Goal: Transaction & Acquisition: Obtain resource

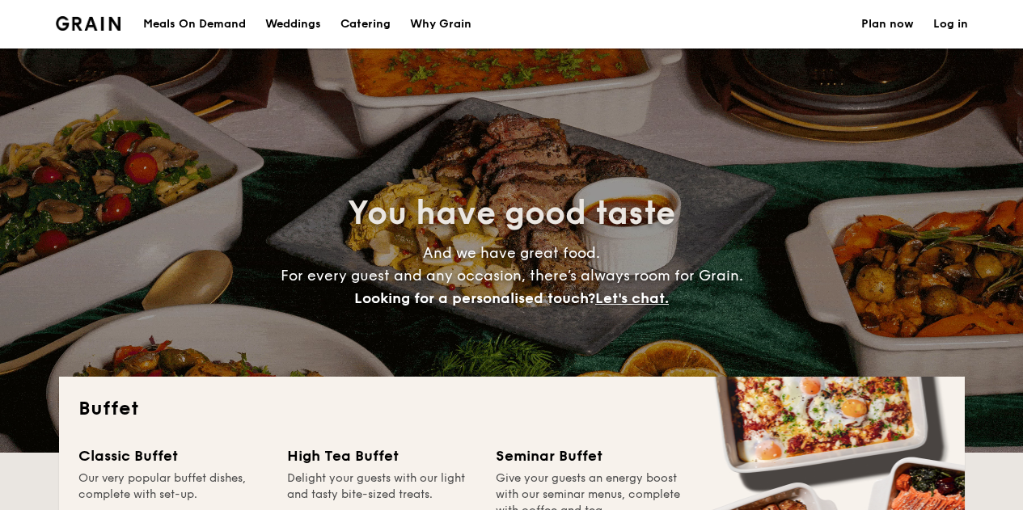
select select
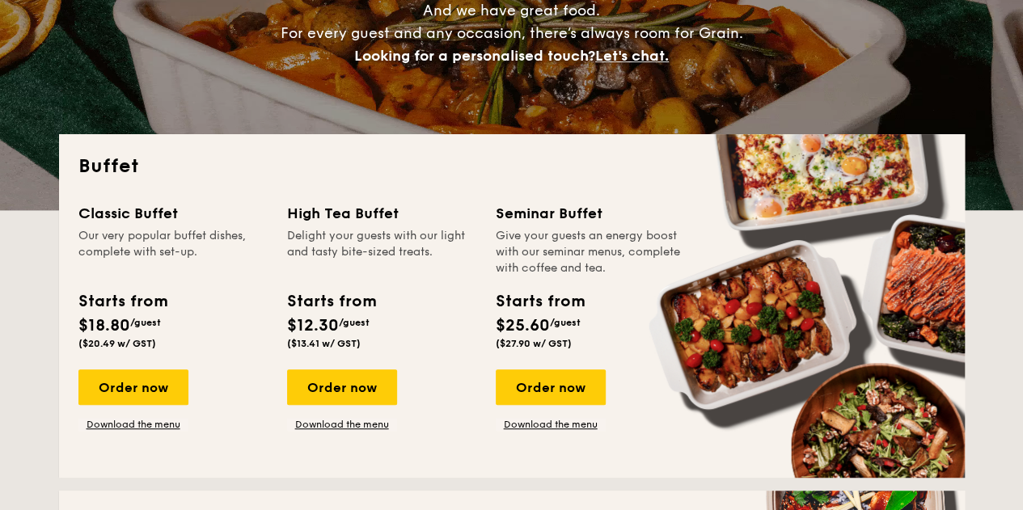
scroll to position [324, 0]
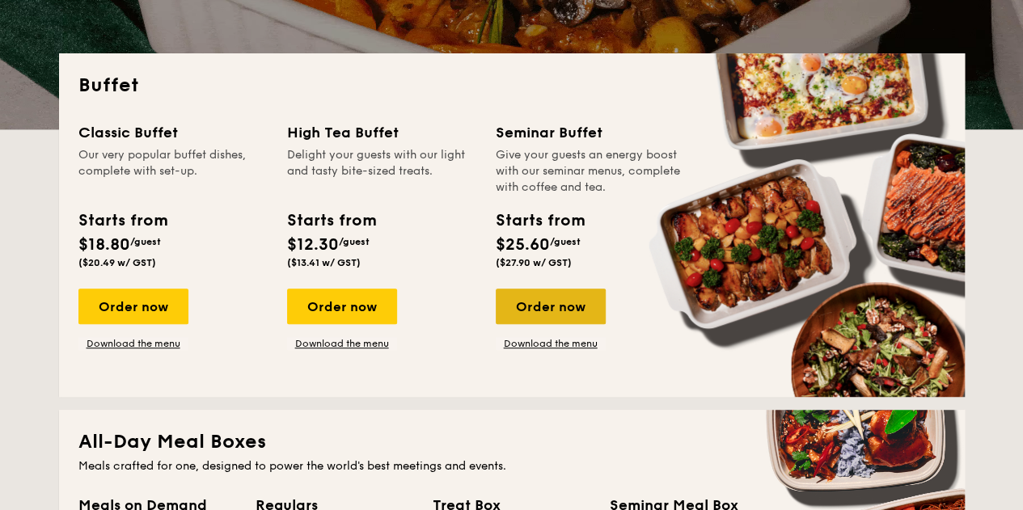
click at [555, 320] on div "Order now" at bounding box center [551, 307] width 110 height 36
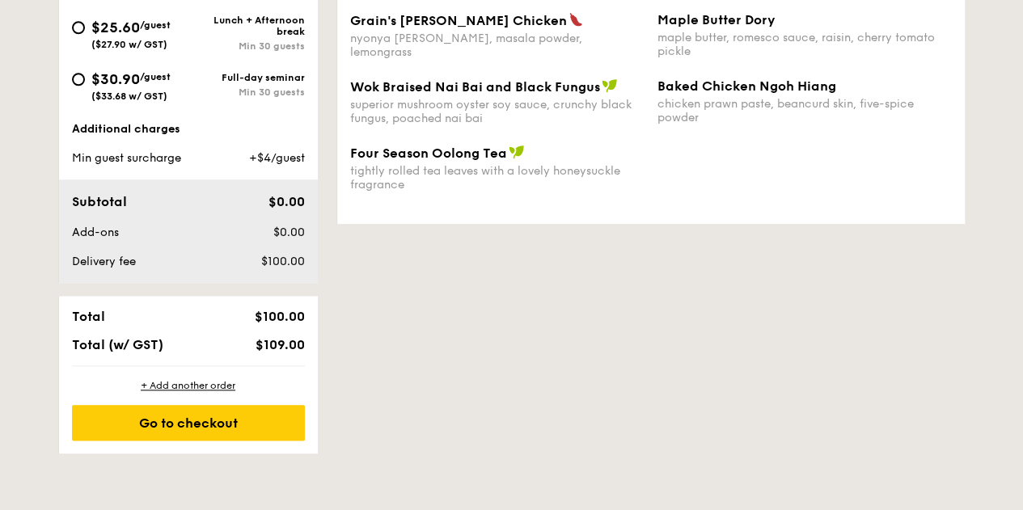
scroll to position [485, 0]
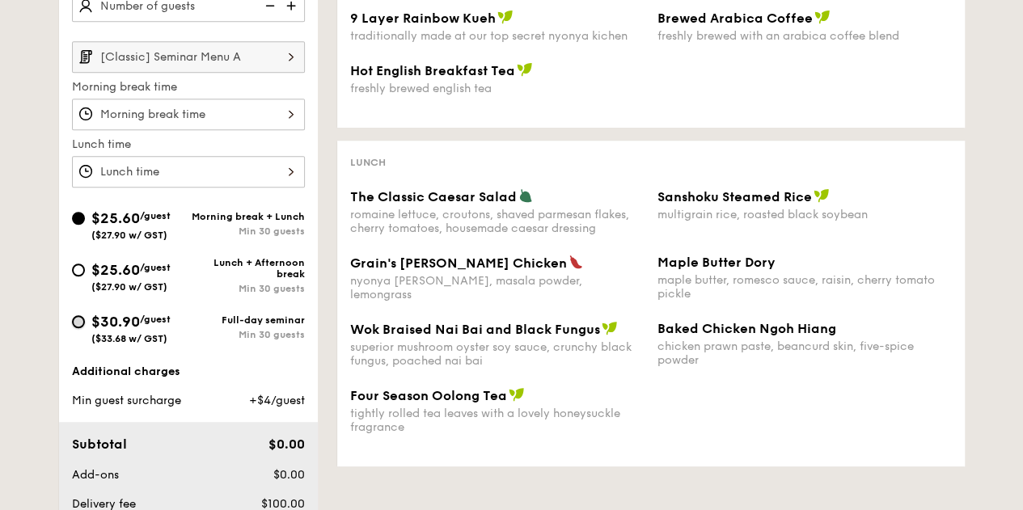
click at [78, 322] on input "$30.90 /guest ($33.68 w/ GST) Full-day seminar Min 30 guests" at bounding box center [78, 321] width 13 height 13
radio input "true"
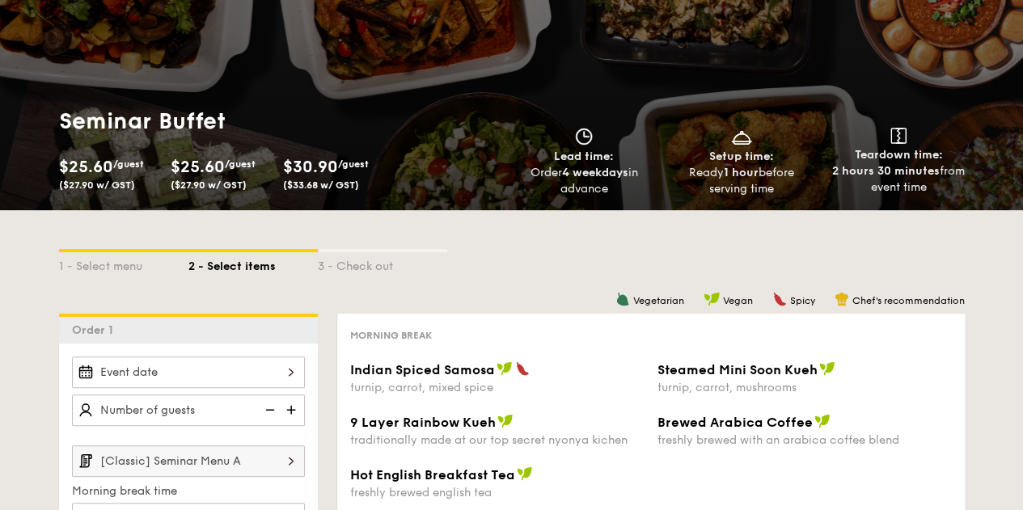
scroll to position [0, 0]
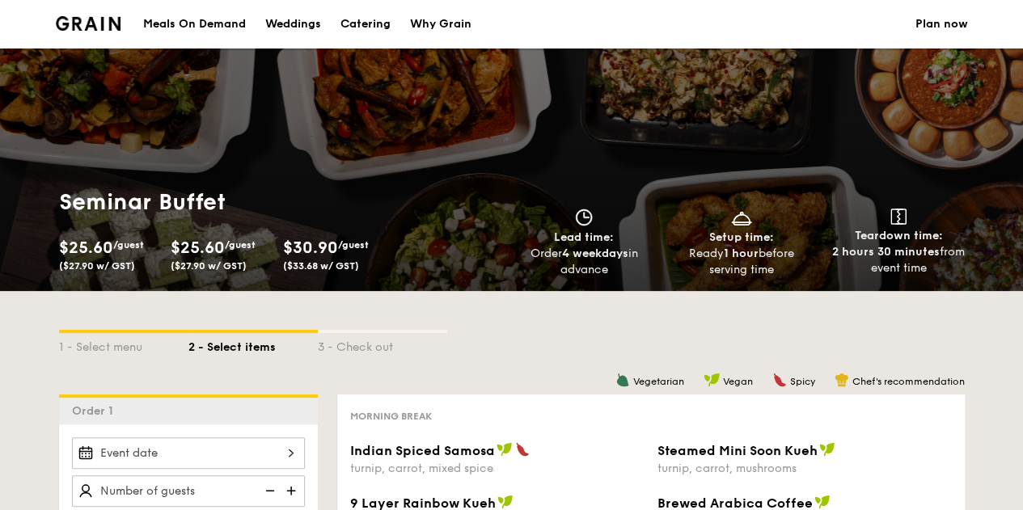
click at [367, 23] on div "Catering" at bounding box center [366, 24] width 50 height 49
select select
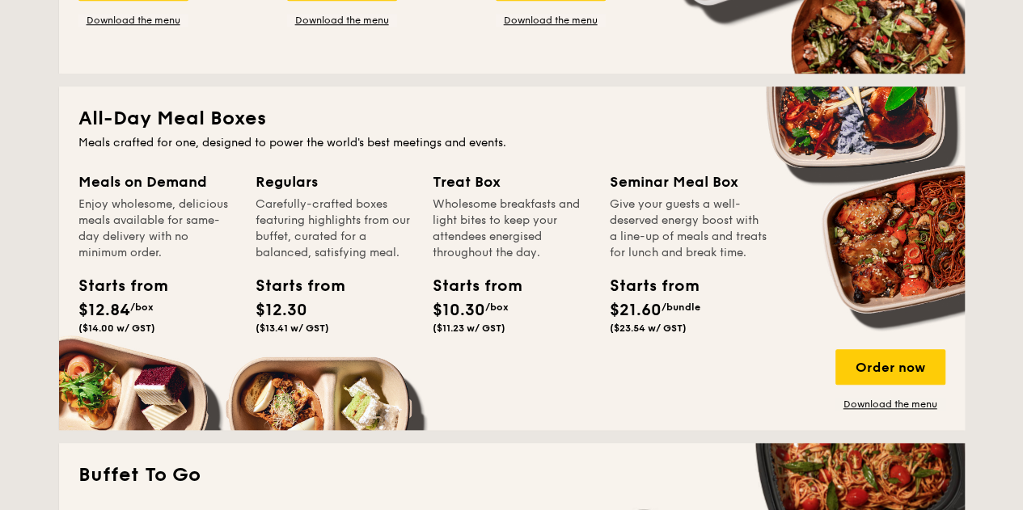
scroll to position [566, 0]
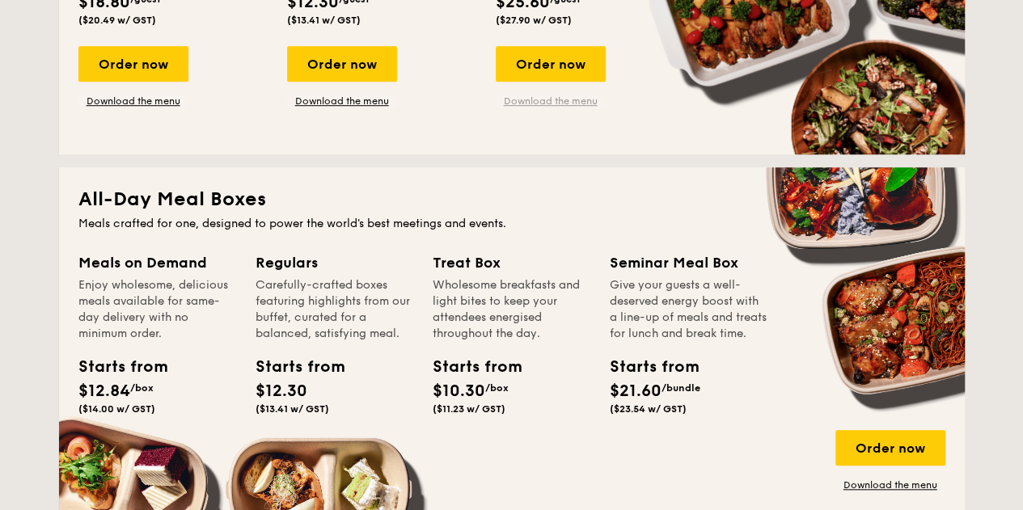
click at [563, 106] on link "Download the menu" at bounding box center [551, 101] width 110 height 13
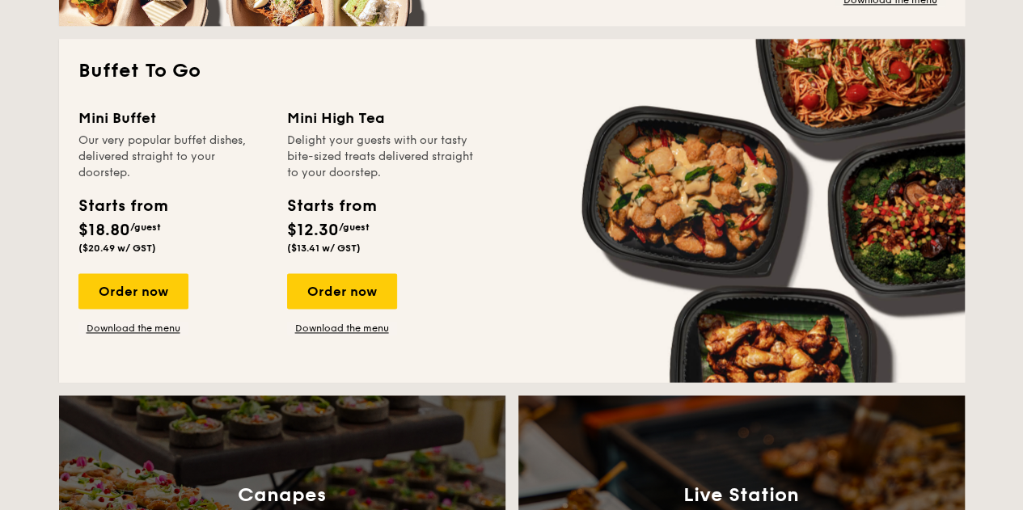
scroll to position [1456, 0]
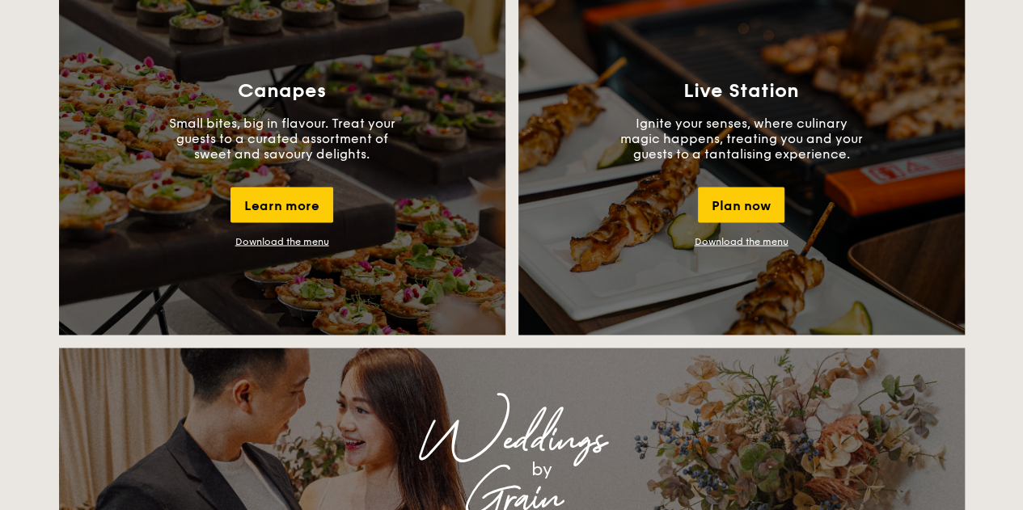
click at [730, 239] on link "Download the menu" at bounding box center [742, 240] width 94 height 11
